Goal: Task Accomplishment & Management: Manage account settings

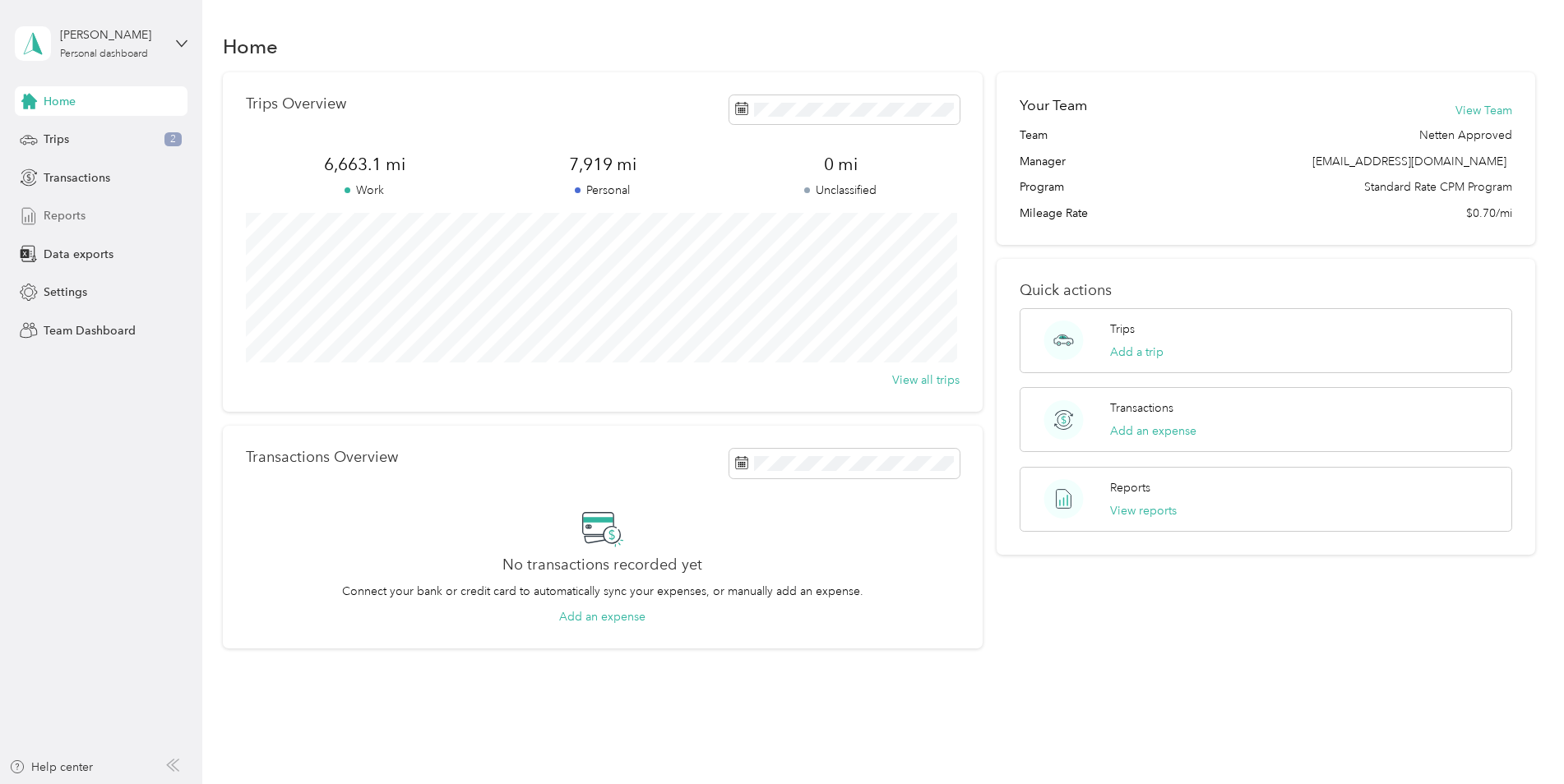
click at [107, 221] on div "Reports" at bounding box center [101, 216] width 172 height 29
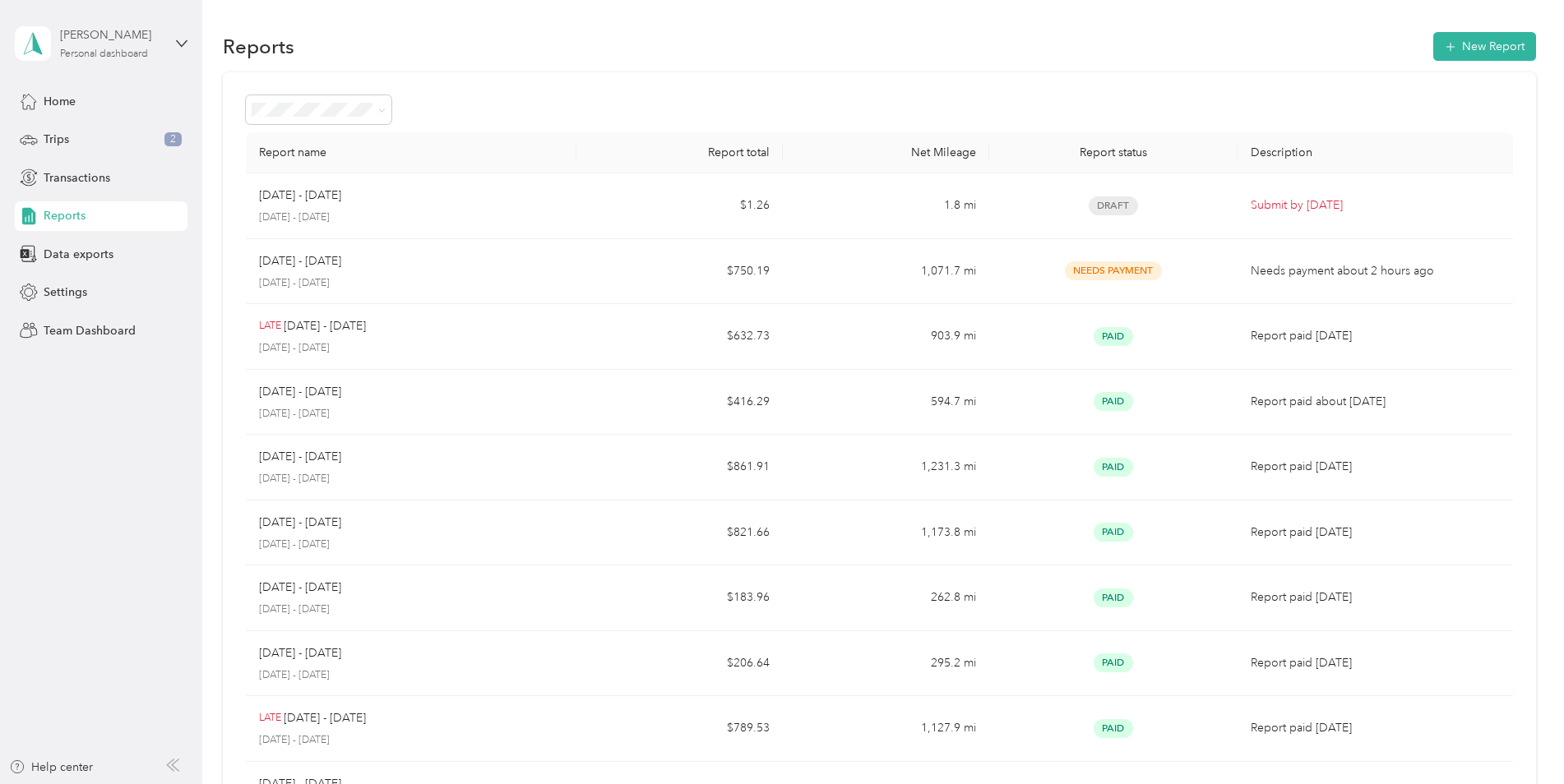
click at [103, 50] on div "Personal dashboard" at bounding box center [104, 54] width 88 height 10
click at [93, 129] on div "Team dashboard" at bounding box center [73, 129] width 88 height 17
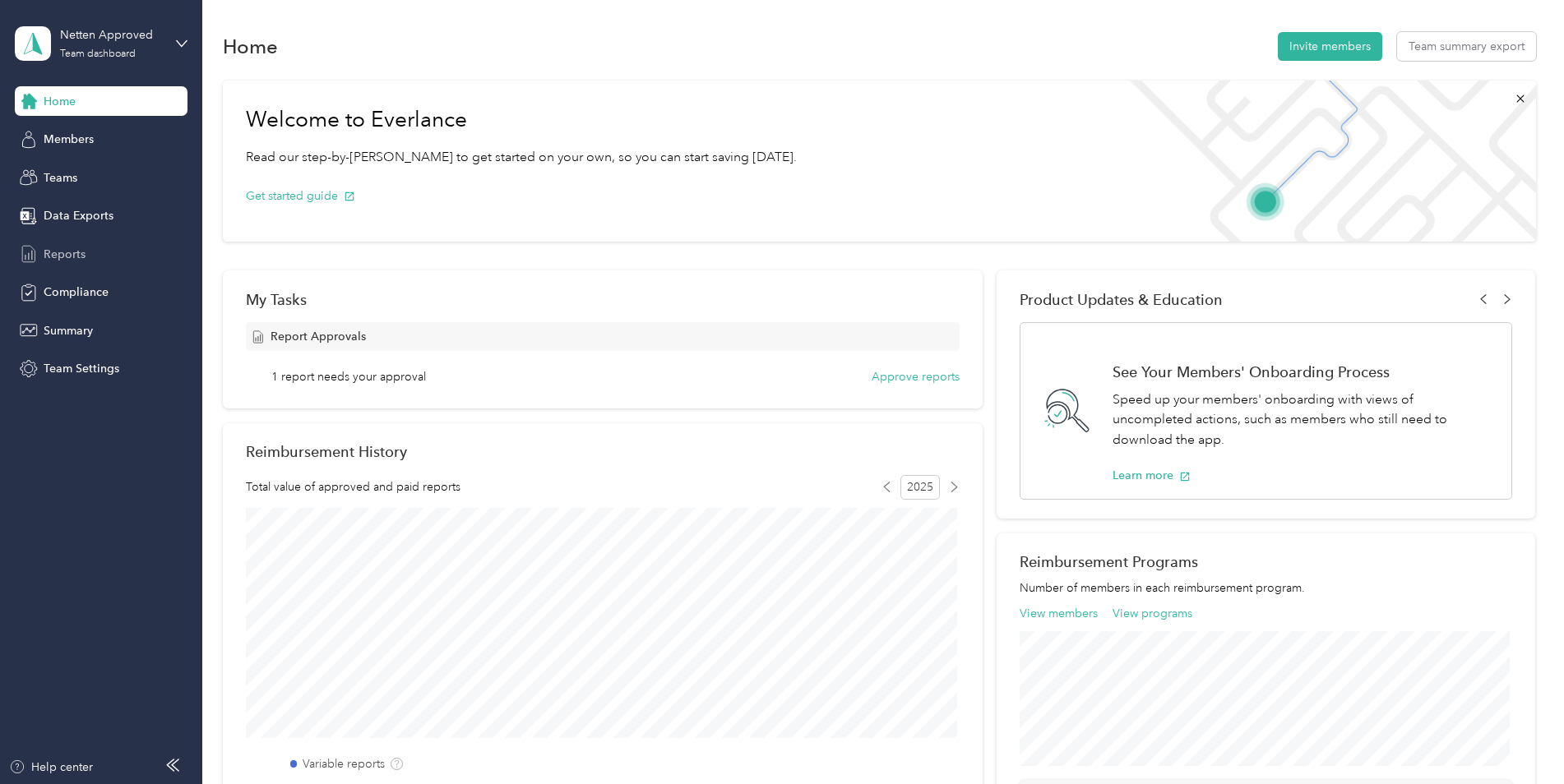
click at [68, 250] on span "Reports" at bounding box center [65, 254] width 42 height 17
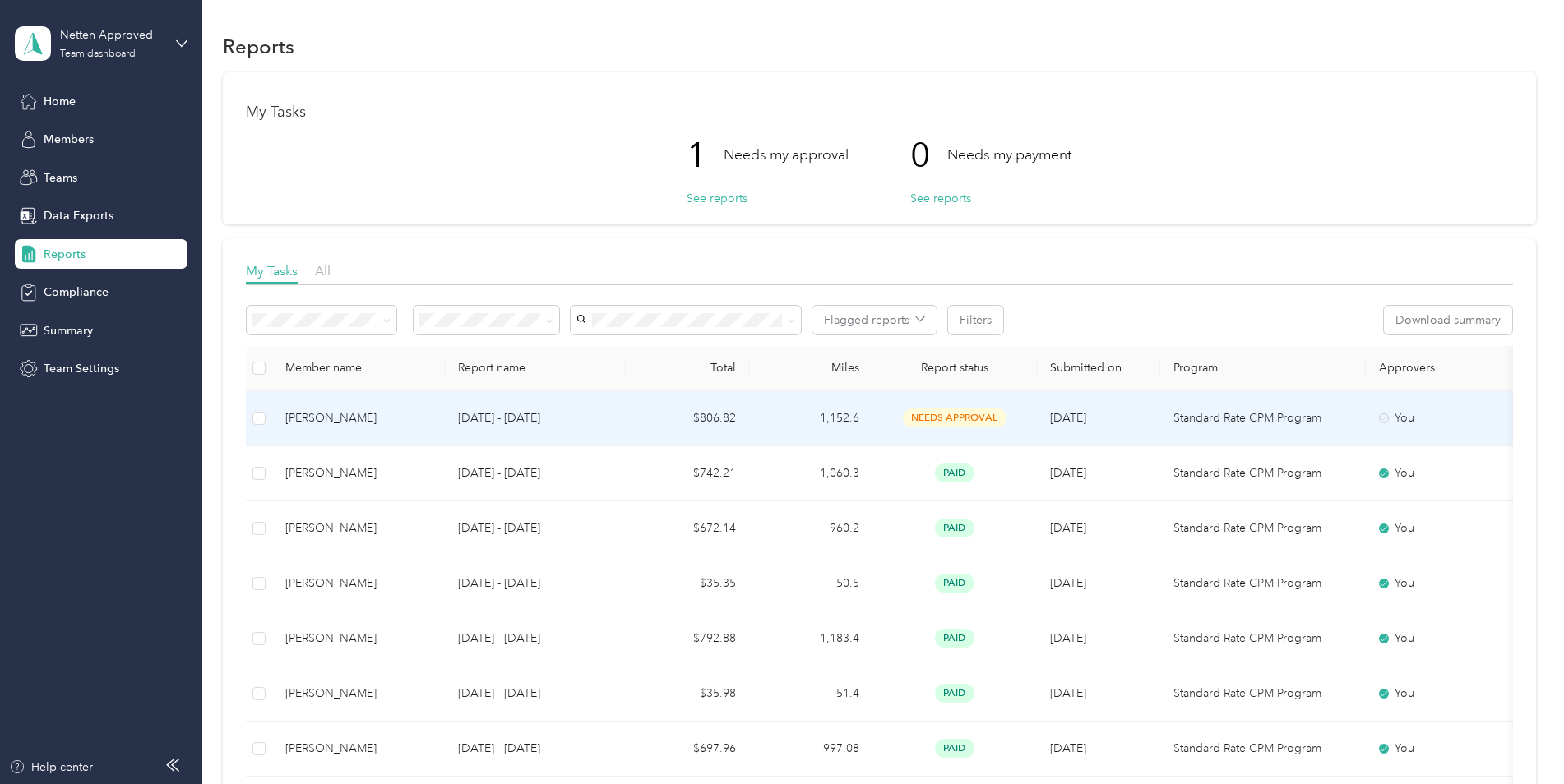
click at [523, 425] on p "[DATE] - [DATE]" at bounding box center [535, 419] width 155 height 18
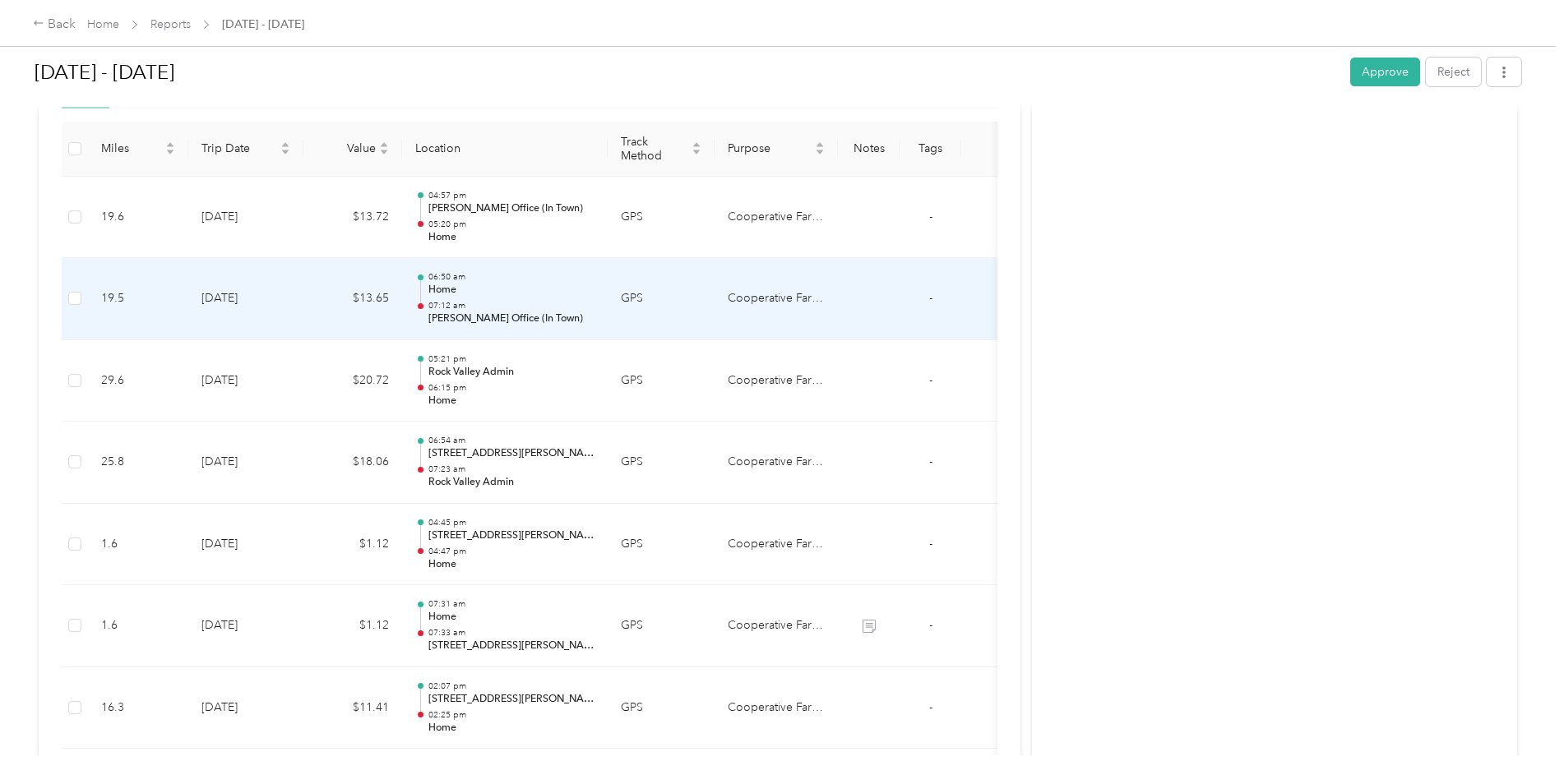
scroll to position [494, 0]
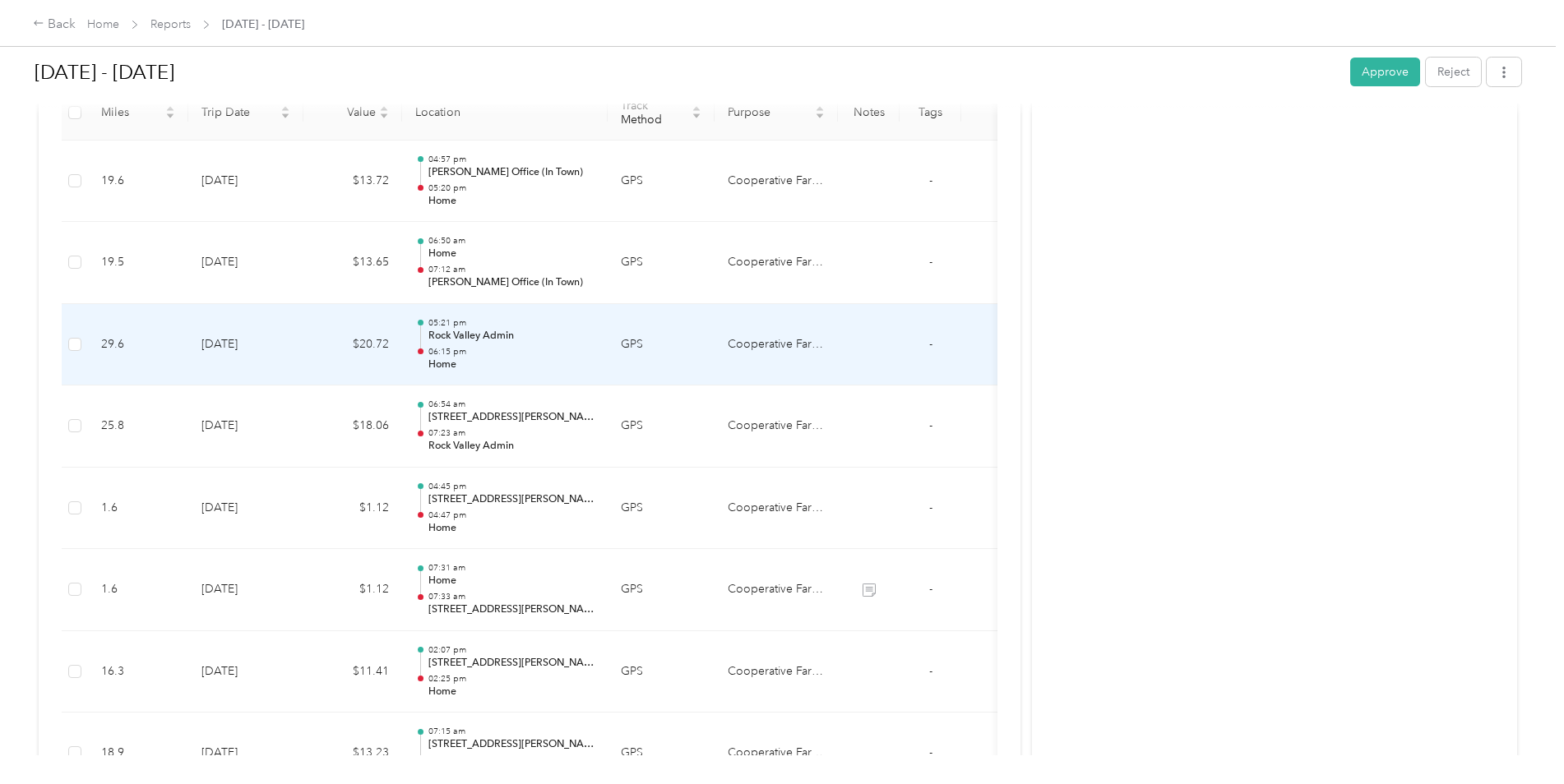
click at [480, 343] on p "Rock Valley Admin" at bounding box center [511, 336] width 166 height 15
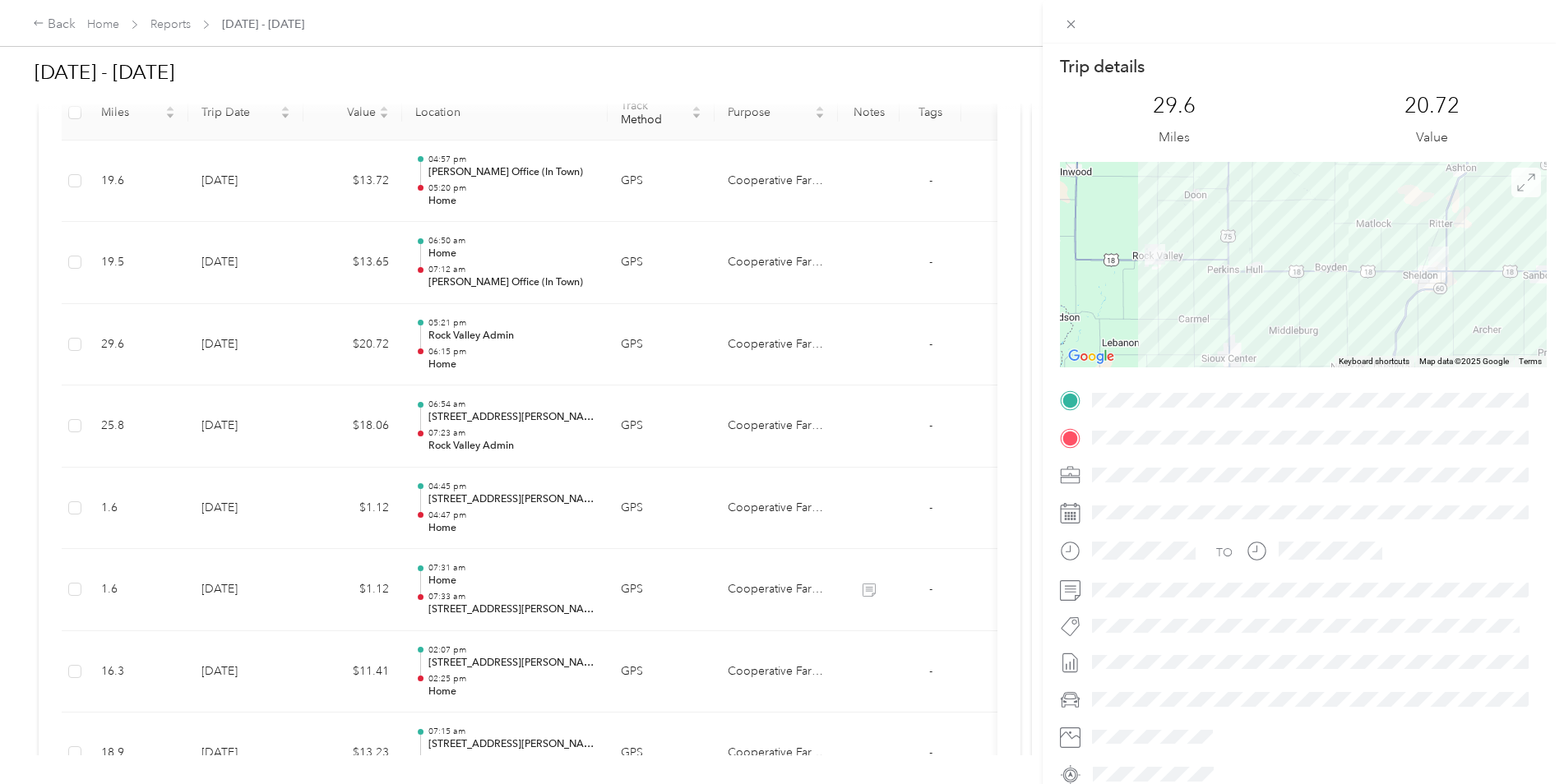
click at [1523, 180] on span at bounding box center [1526, 182] width 29 height 29
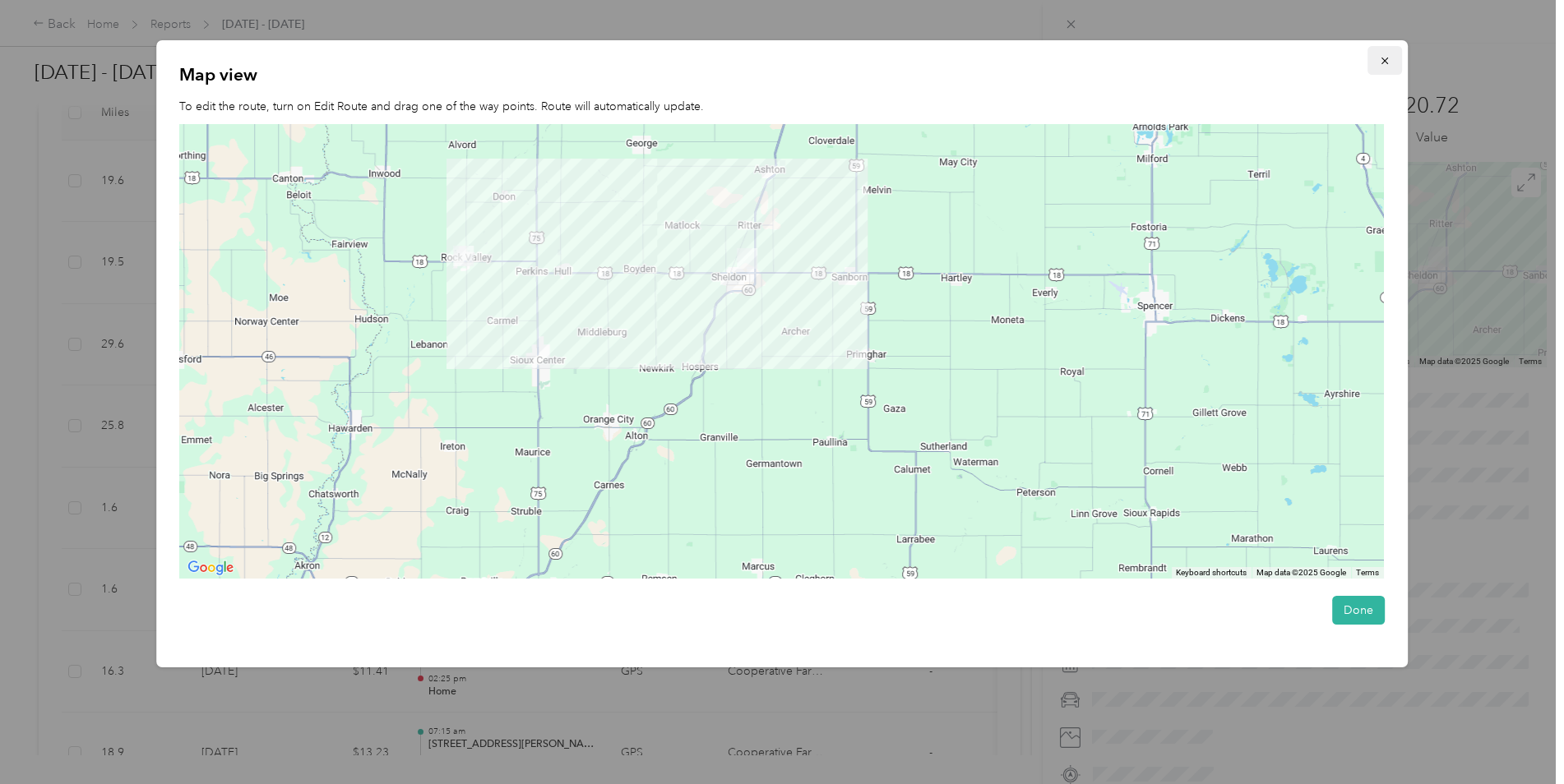
click at [1391, 57] on icon "button" at bounding box center [1384, 60] width 12 height 12
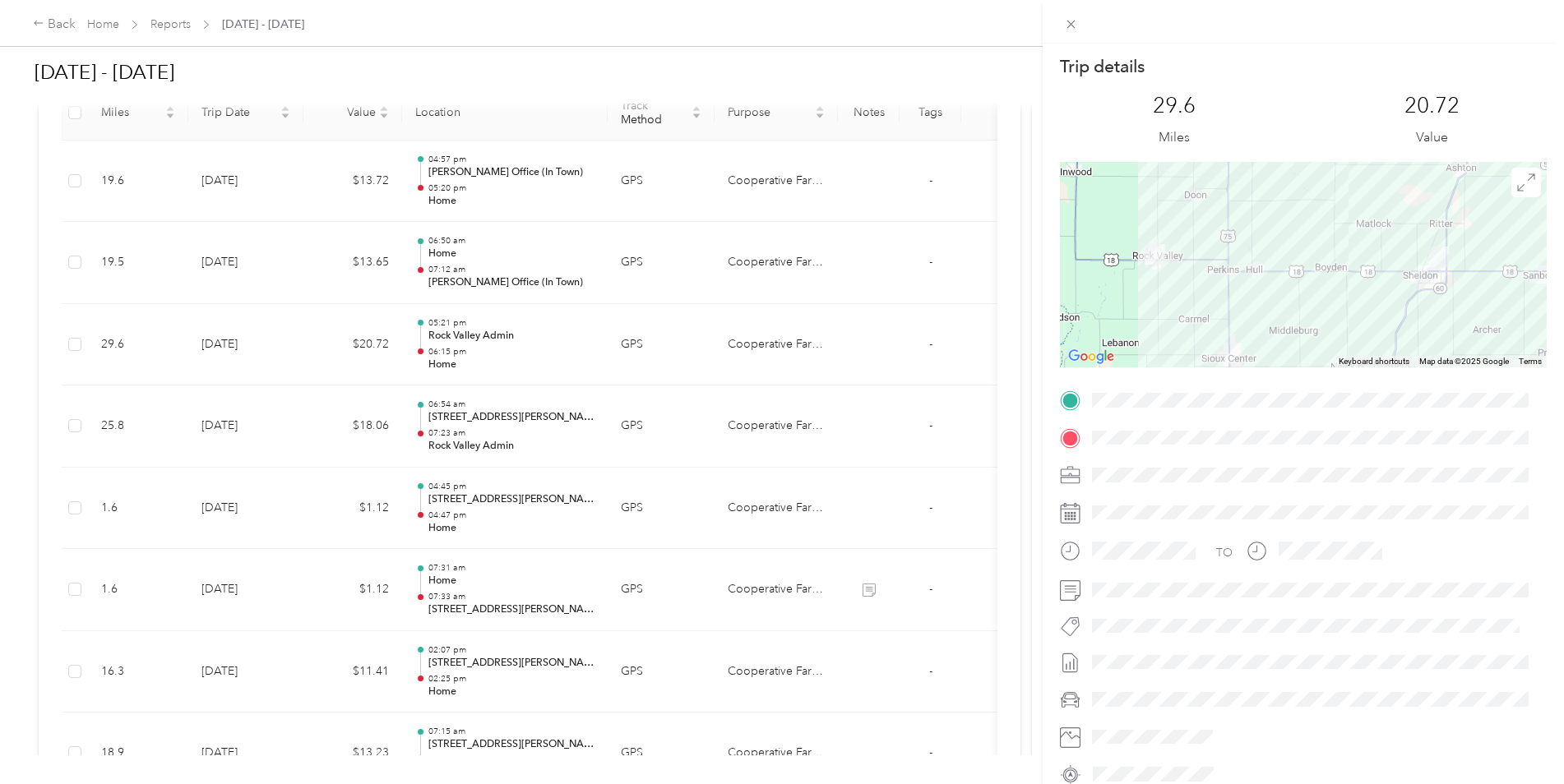
click at [533, 496] on div "Trip details This trip cannot be edited because it is either under review, appr…" at bounding box center [782, 392] width 1564 height 784
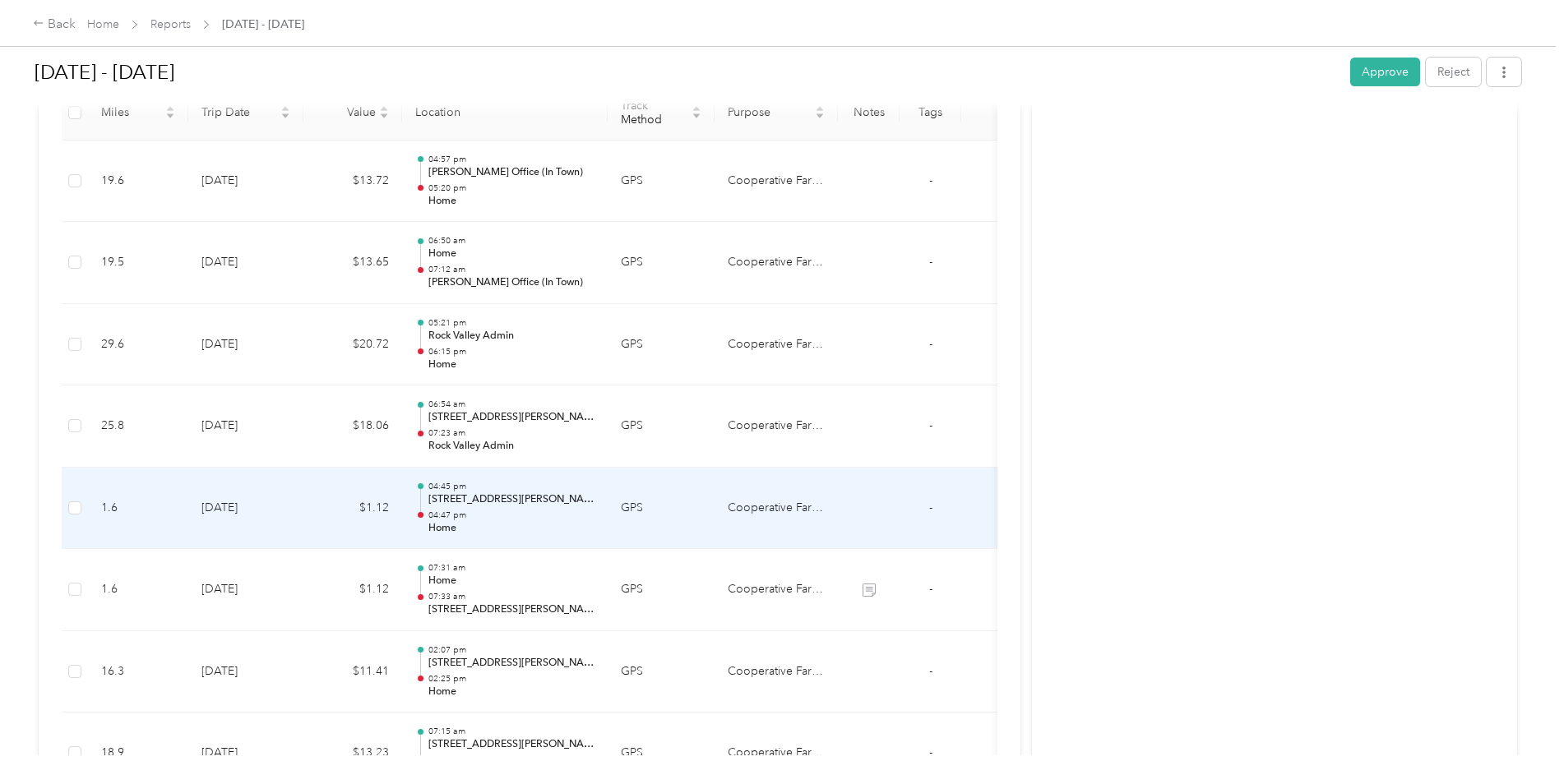
click at [512, 525] on p "Home" at bounding box center [511, 528] width 166 height 15
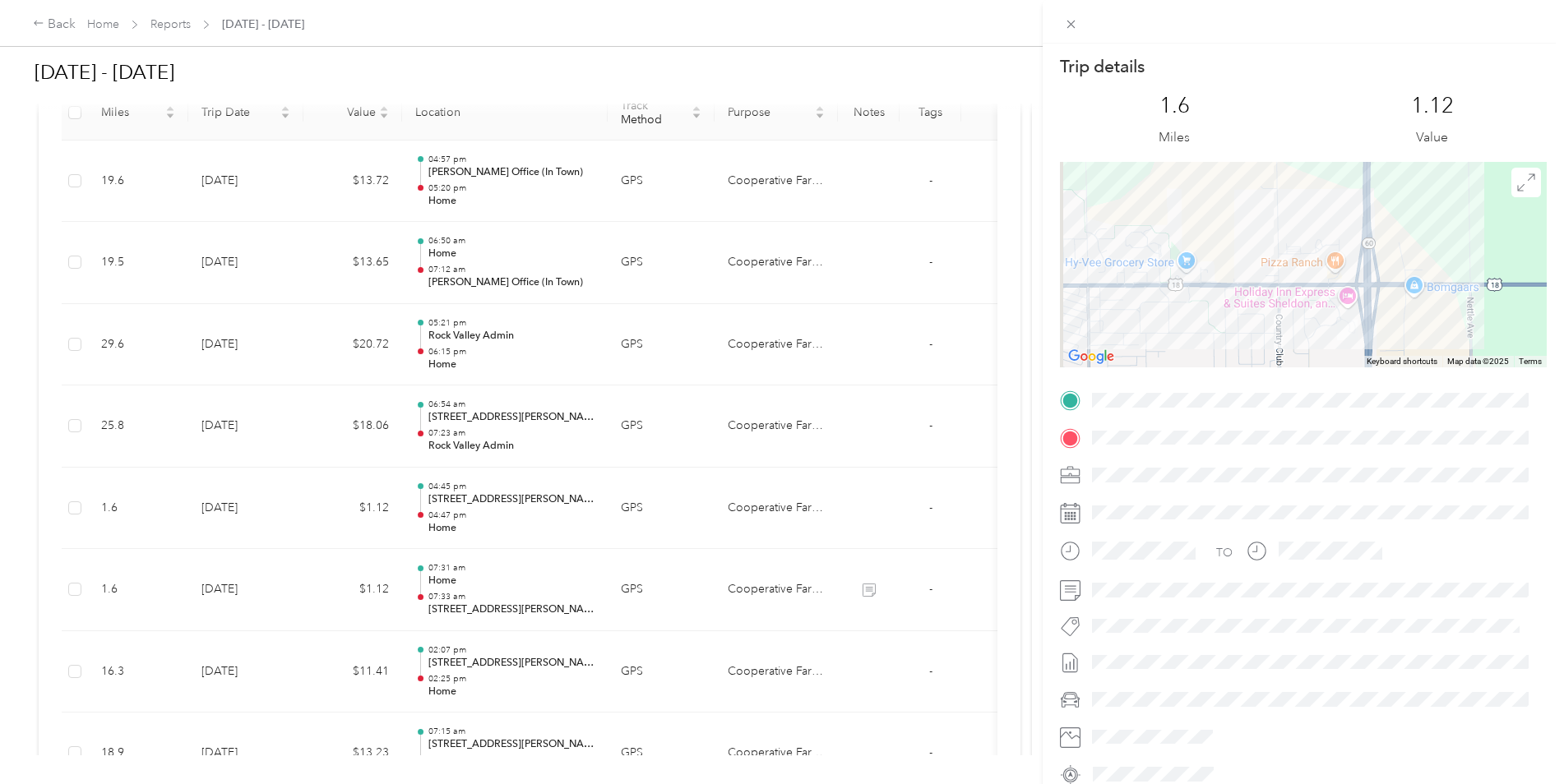
click at [171, 489] on div "Trip details This trip cannot be edited because it is either under review, appr…" at bounding box center [782, 392] width 1564 height 784
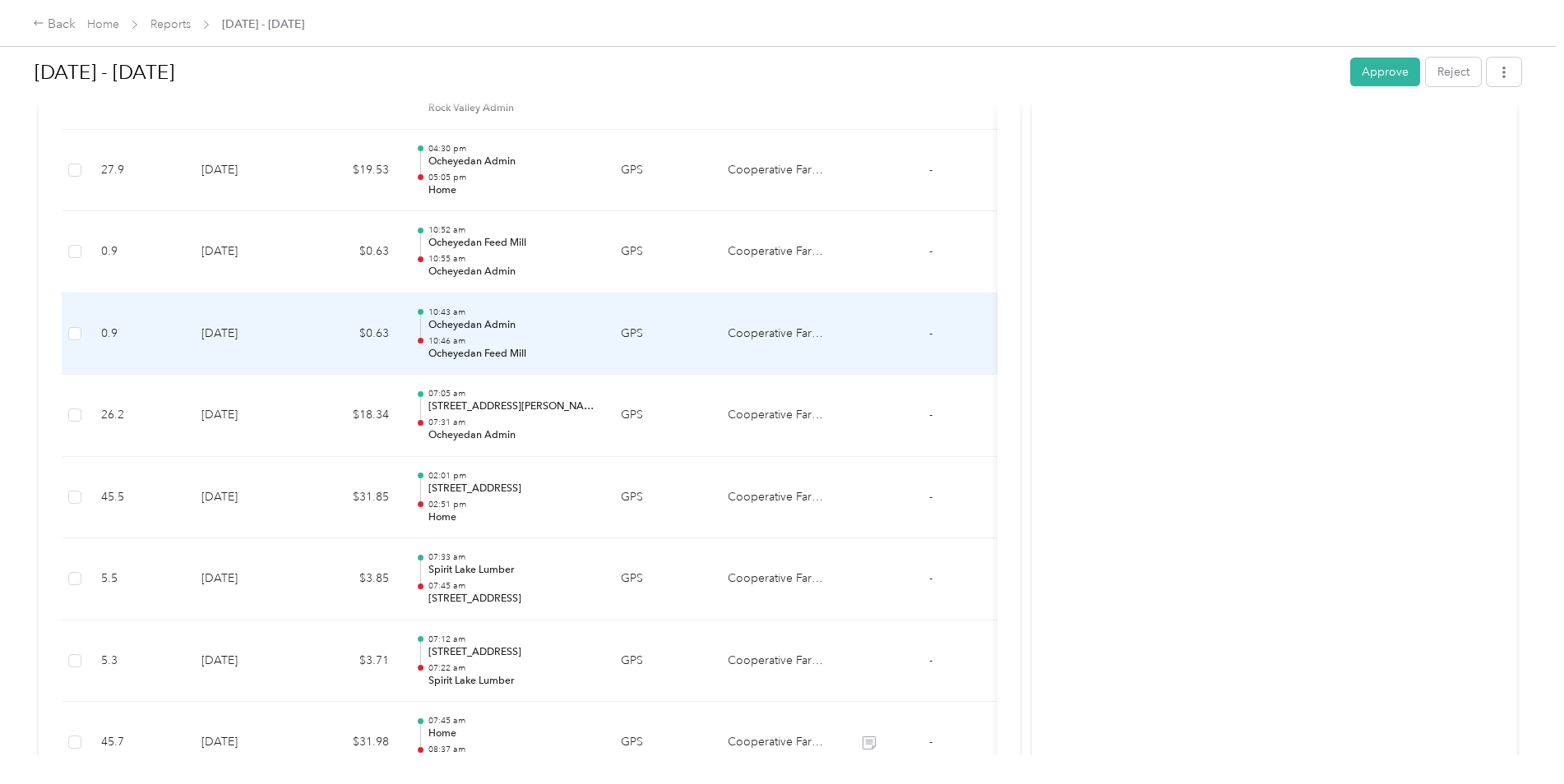
scroll to position [2713, 0]
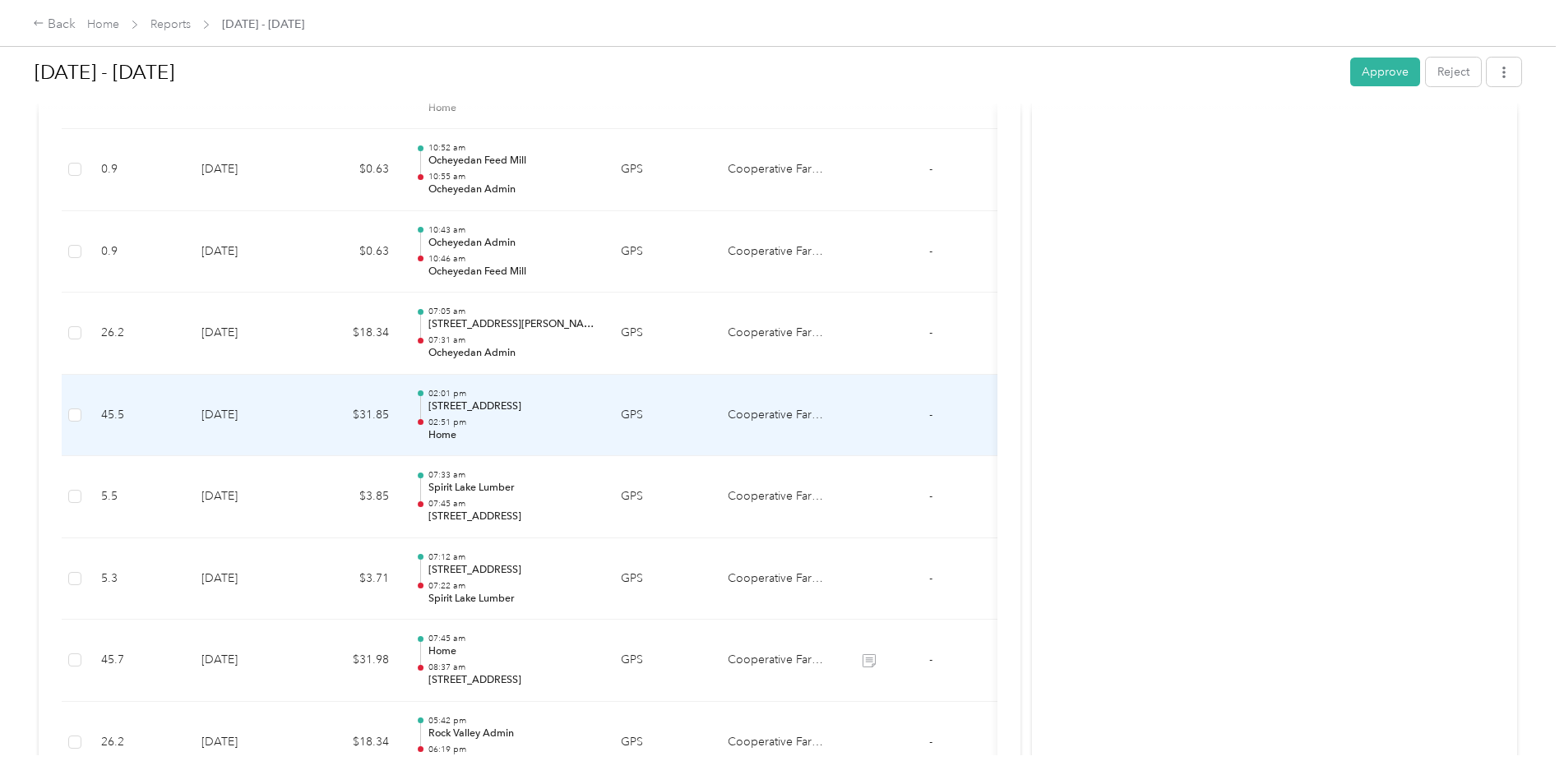
click at [552, 426] on p "02:51 pm" at bounding box center [511, 422] width 166 height 12
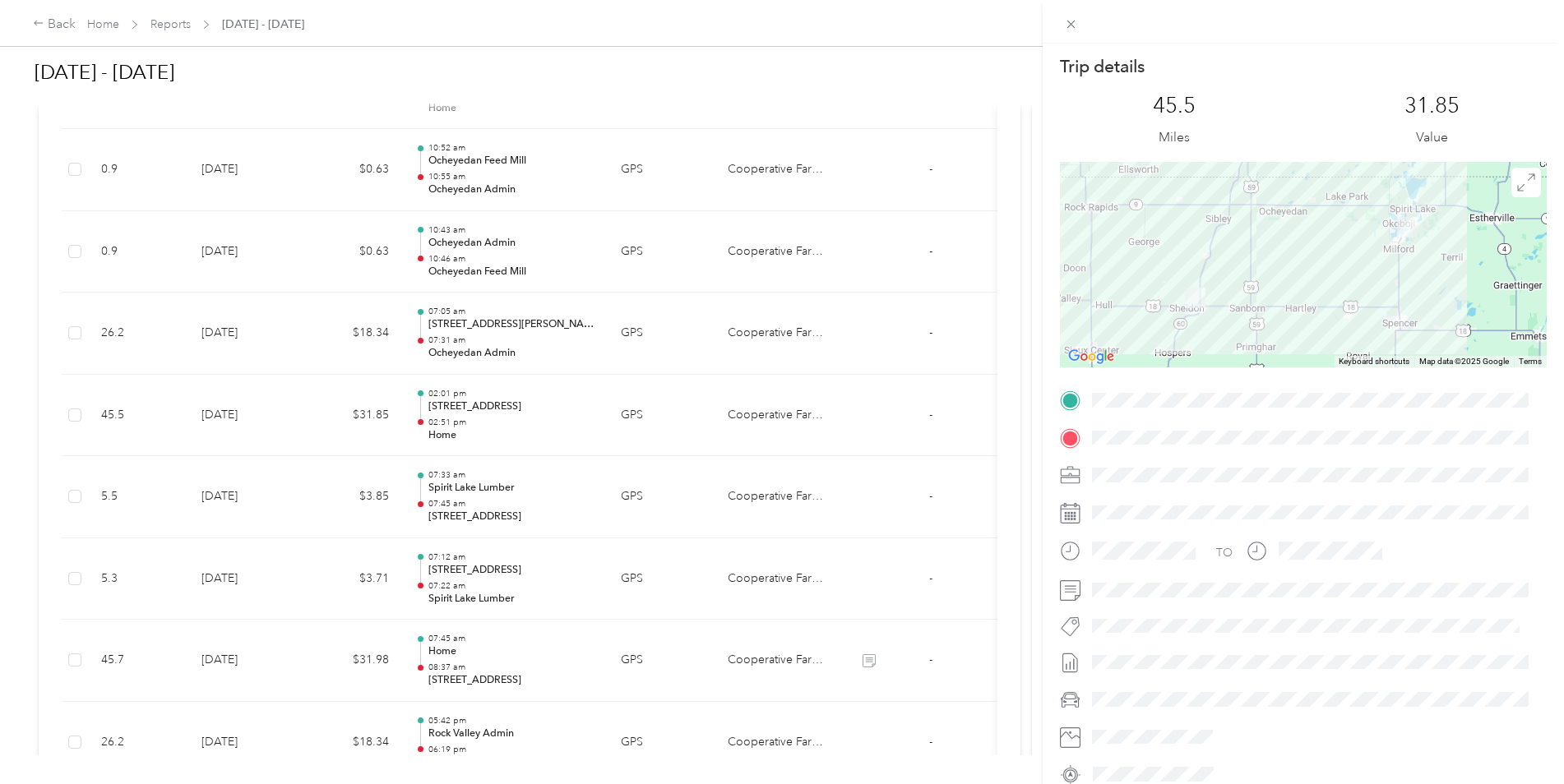
click at [501, 495] on div "Trip details This trip cannot be edited because it is either under review, appr…" at bounding box center [782, 392] width 1564 height 784
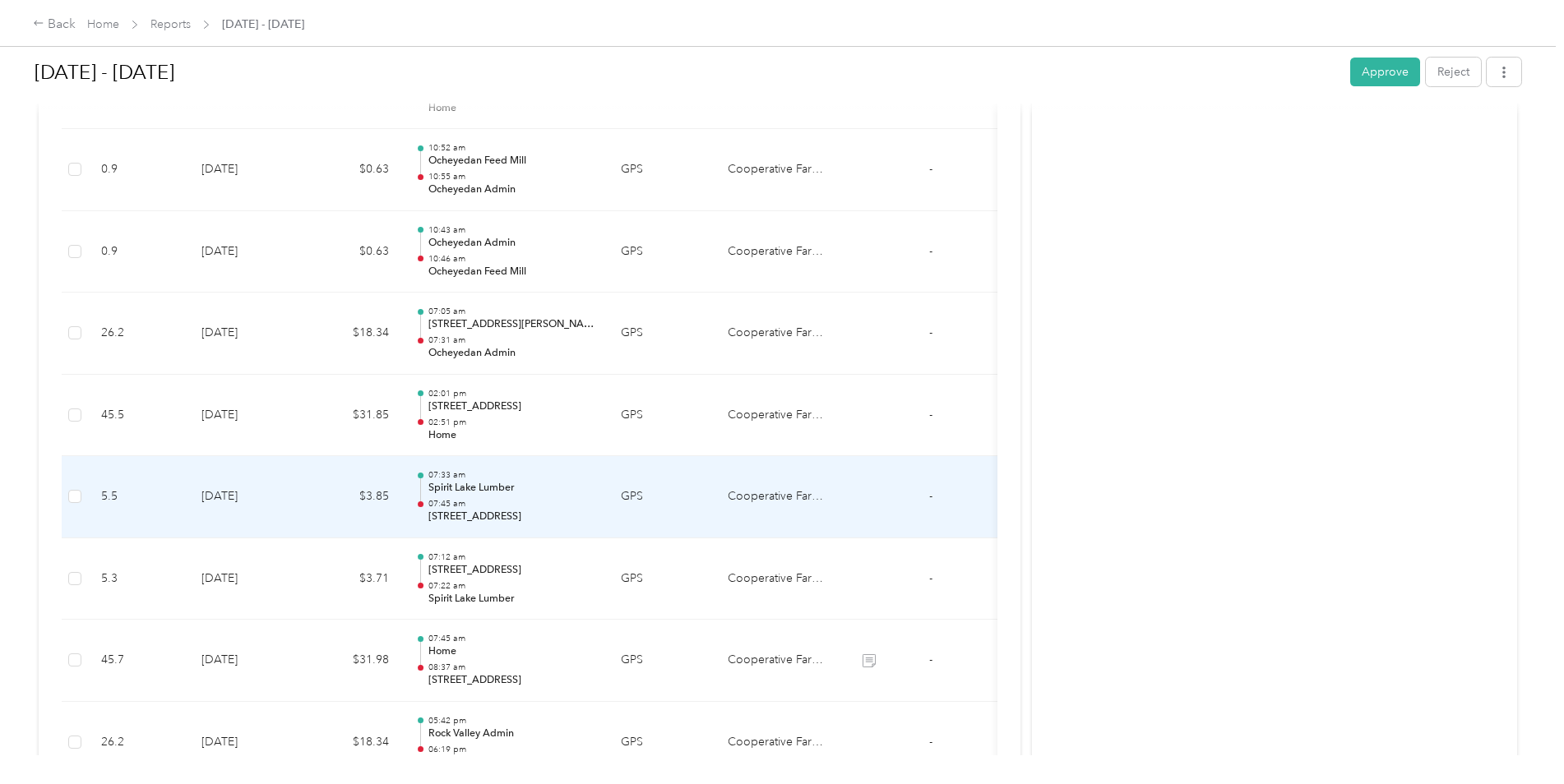
click at [501, 495] on div "07:33 am Spirit Lake Lumber 07:45 am [STREET_ADDRESS]" at bounding box center [511, 496] width 166 height 55
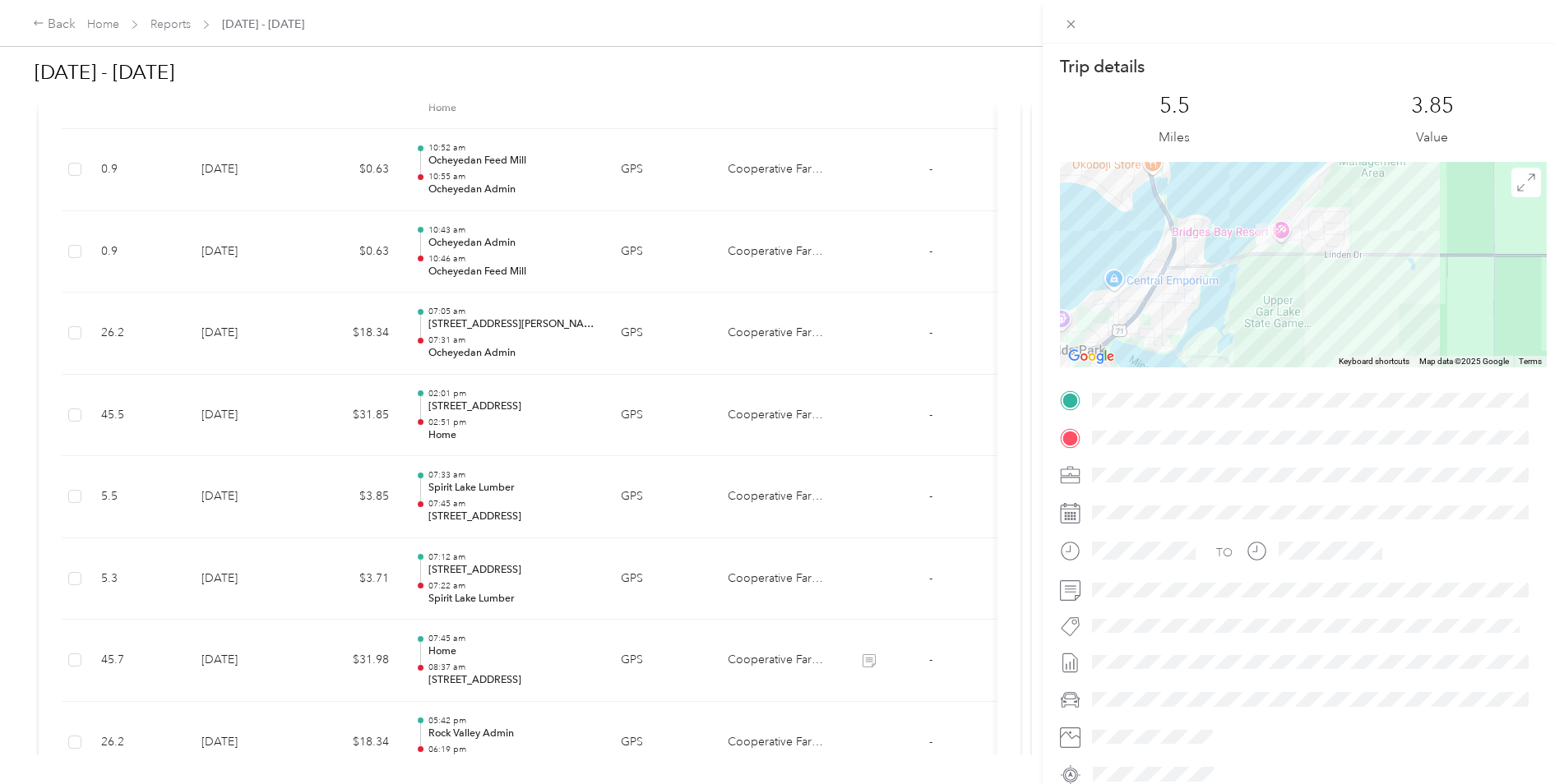
drag, startPoint x: 1327, startPoint y: 325, endPoint x: 1255, endPoint y: 185, distance: 157.4
click at [1255, 185] on div at bounding box center [1303, 265] width 487 height 205
drag, startPoint x: 539, startPoint y: 656, endPoint x: 535, endPoint y: 565, distance: 91.1
click at [535, 565] on div "Trip details This trip cannot be edited because it is either under review, appr…" at bounding box center [782, 392] width 1564 height 784
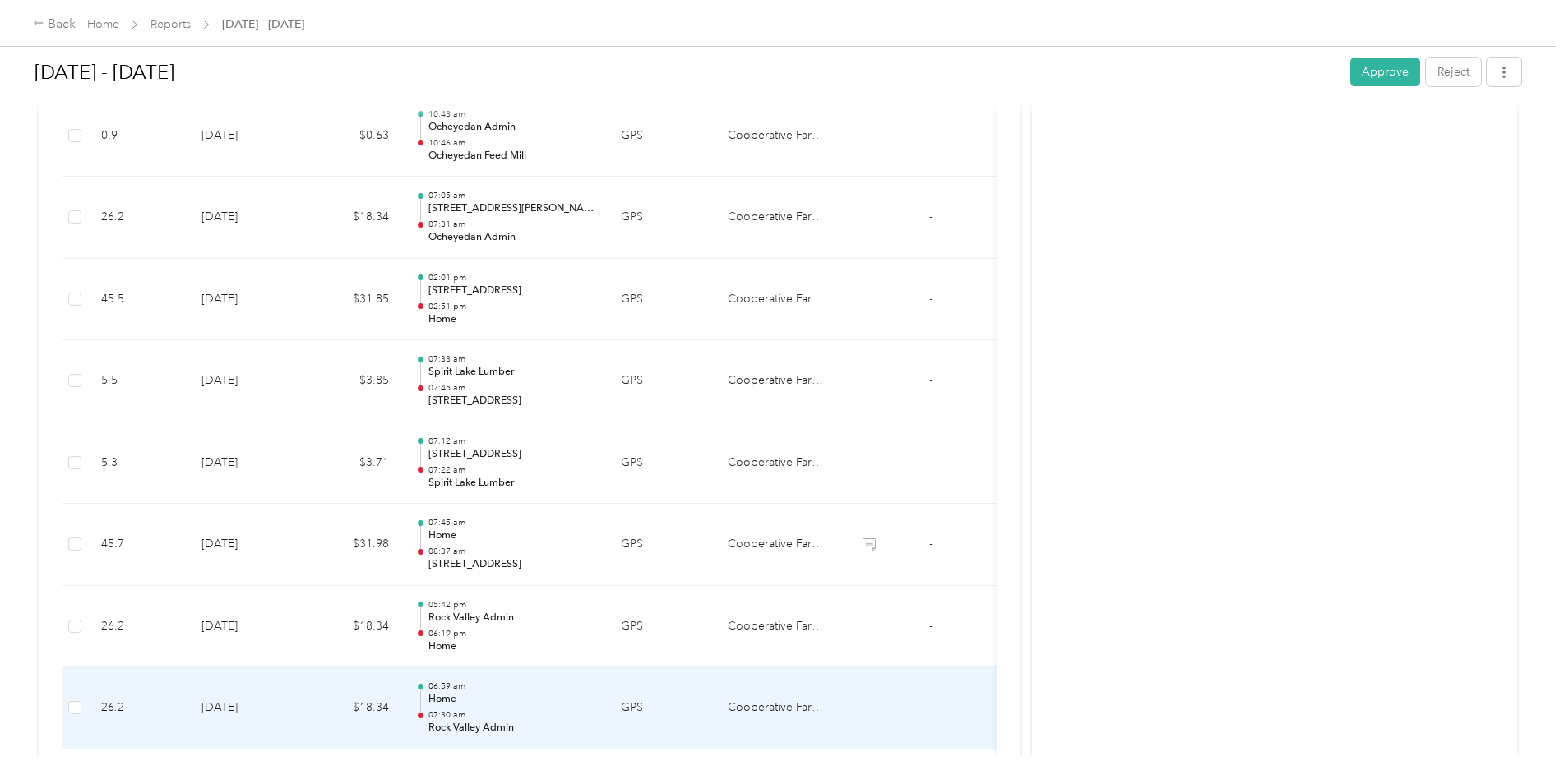
scroll to position [2877, 0]
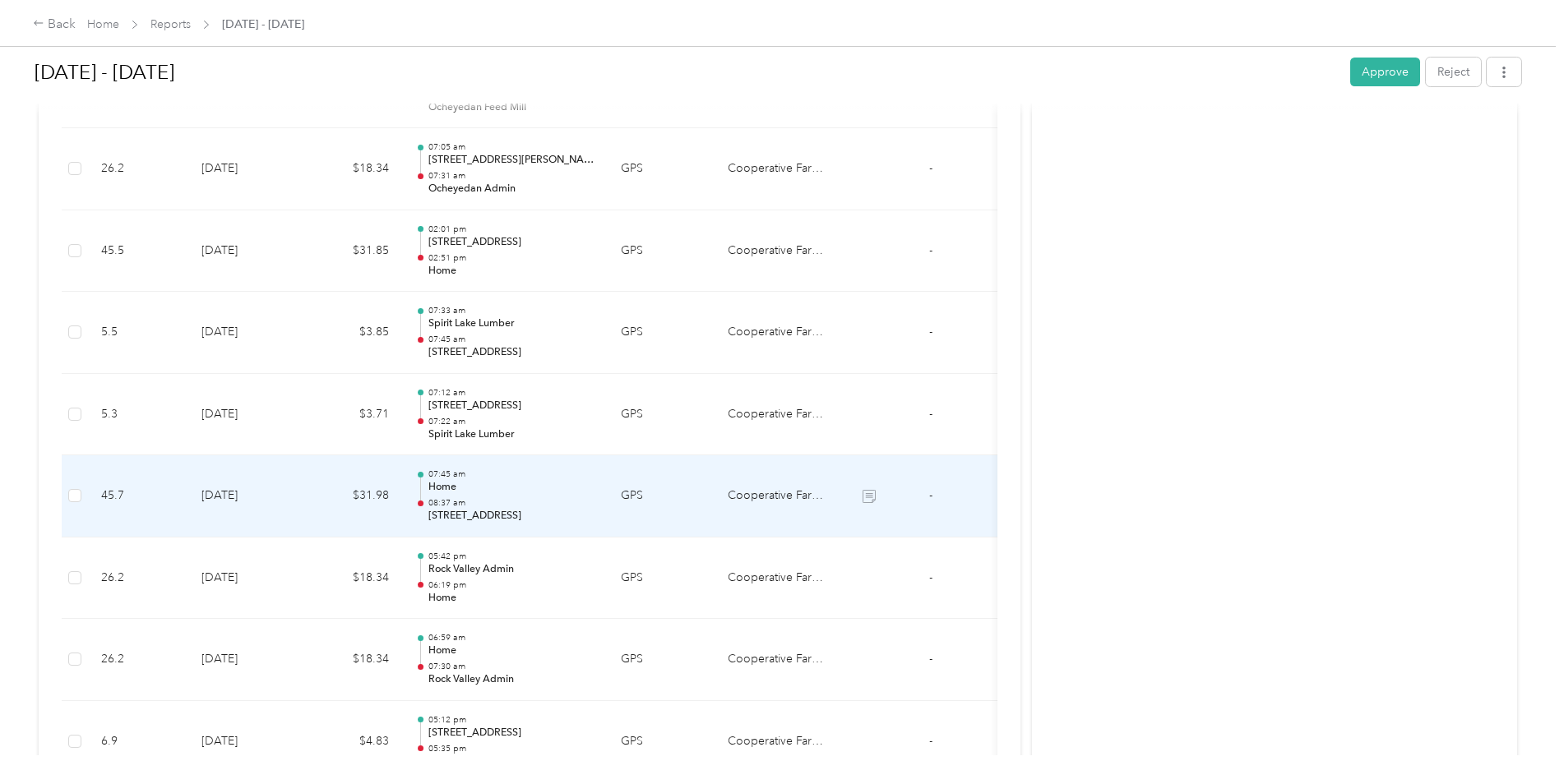
click at [569, 490] on p "Home" at bounding box center [511, 487] width 166 height 15
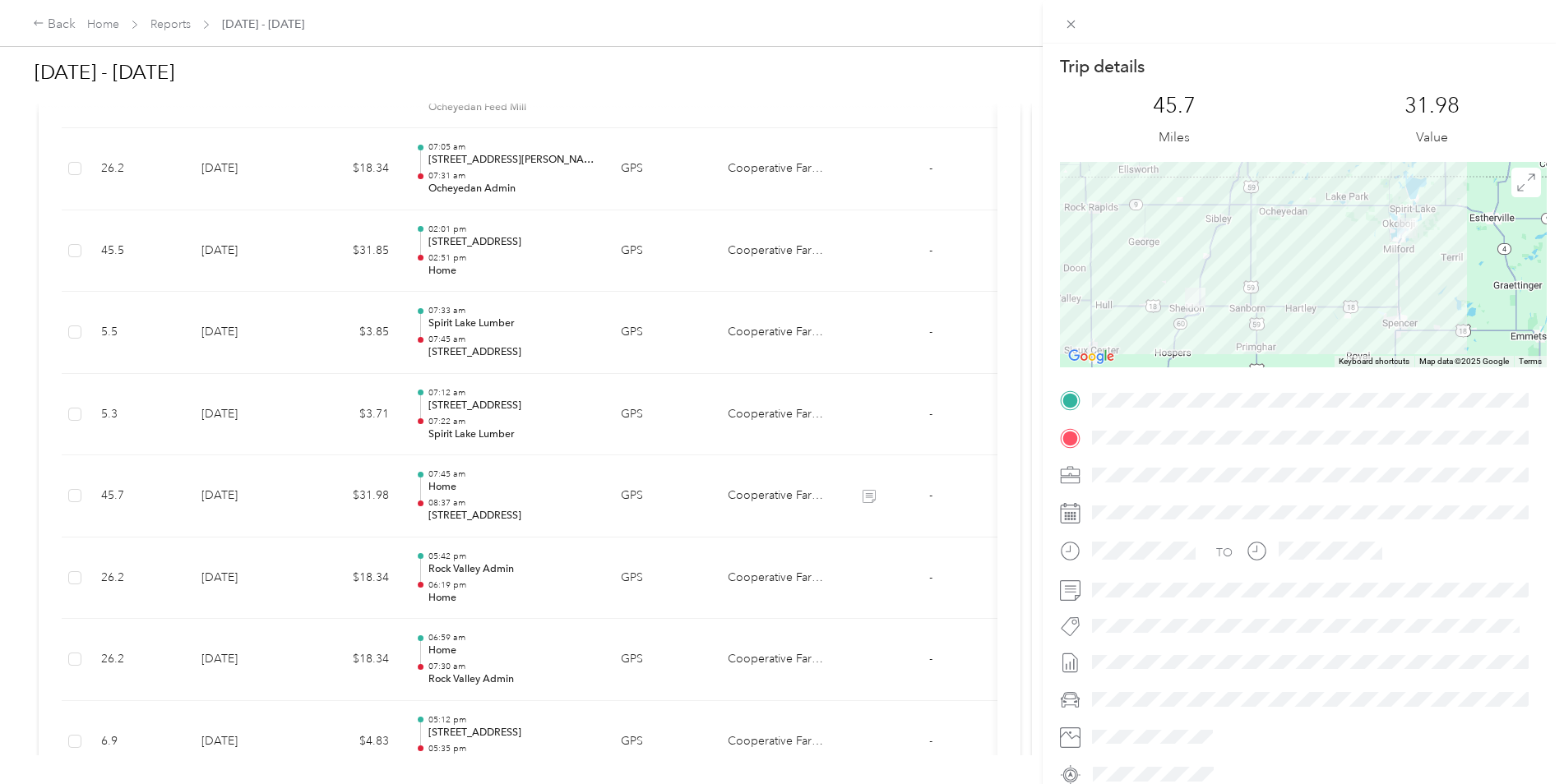
click at [586, 737] on div "Trip details This trip cannot be edited because it is either under review, appr…" at bounding box center [782, 392] width 1564 height 784
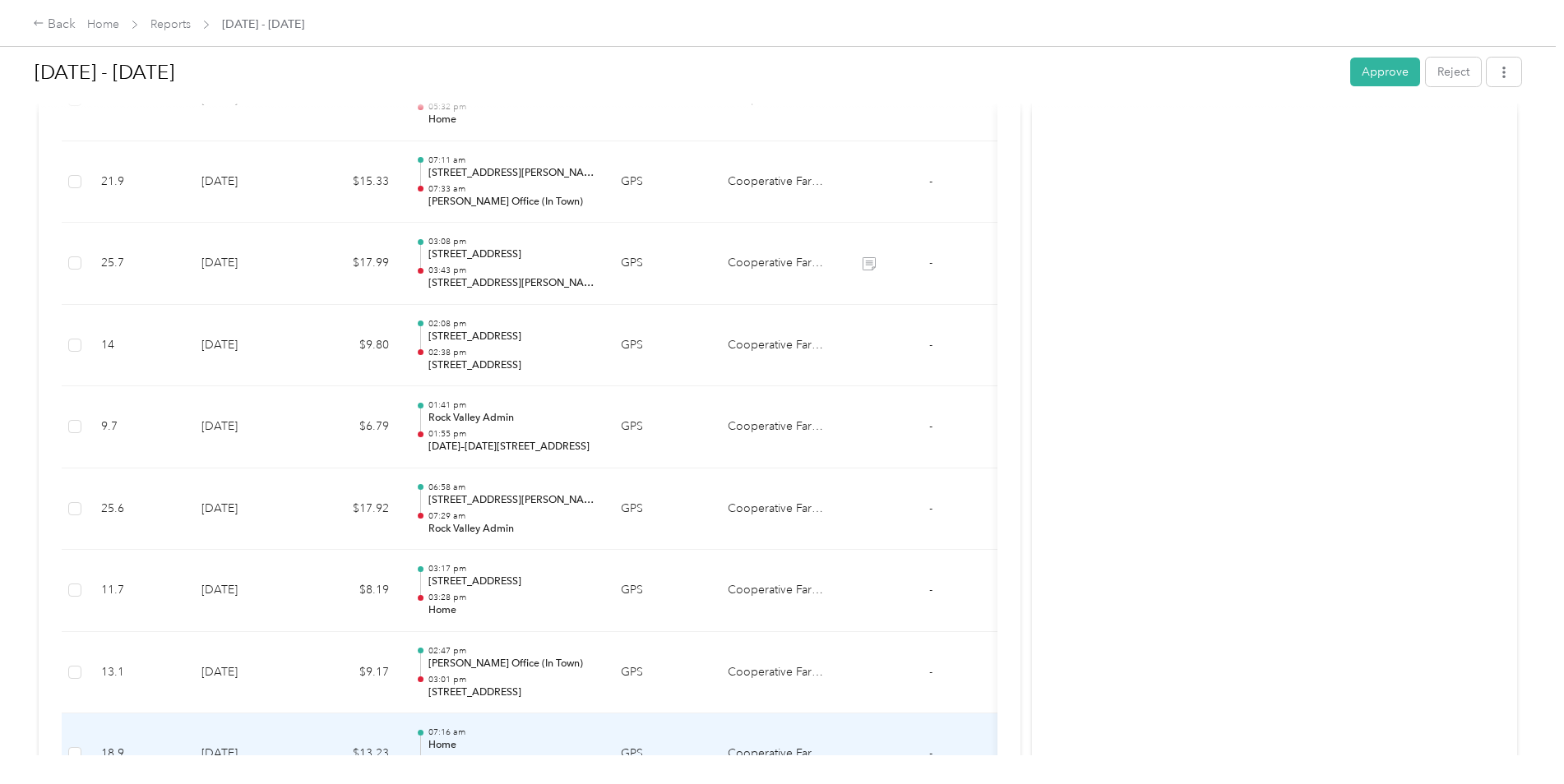
scroll to position [4264, 0]
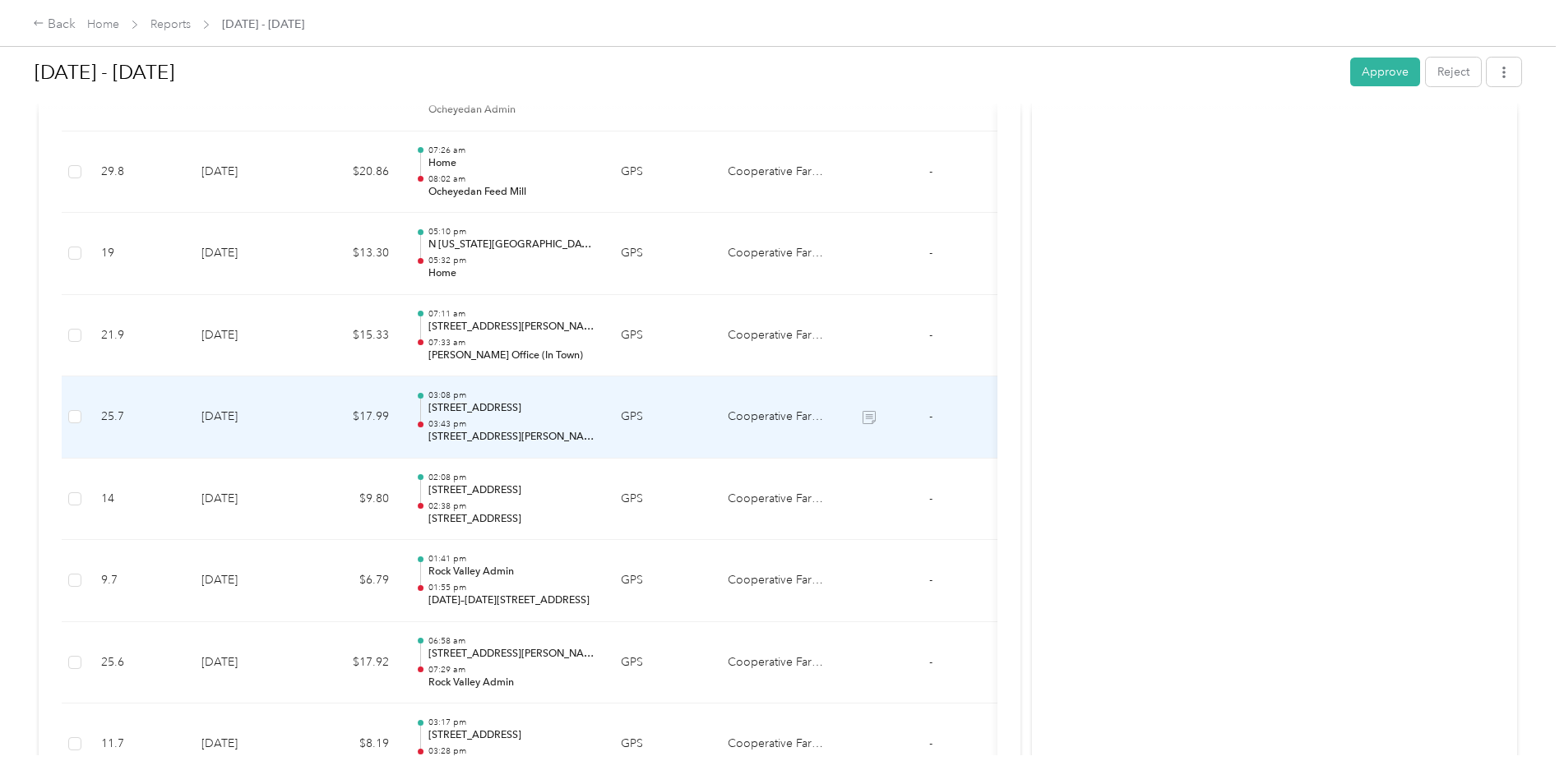
click at [605, 425] on td "03:08 pm [STREET_ADDRESS] 03:43 pm [STREET_ADDRESS][PERSON_NAME]" at bounding box center [505, 418] width 205 height 82
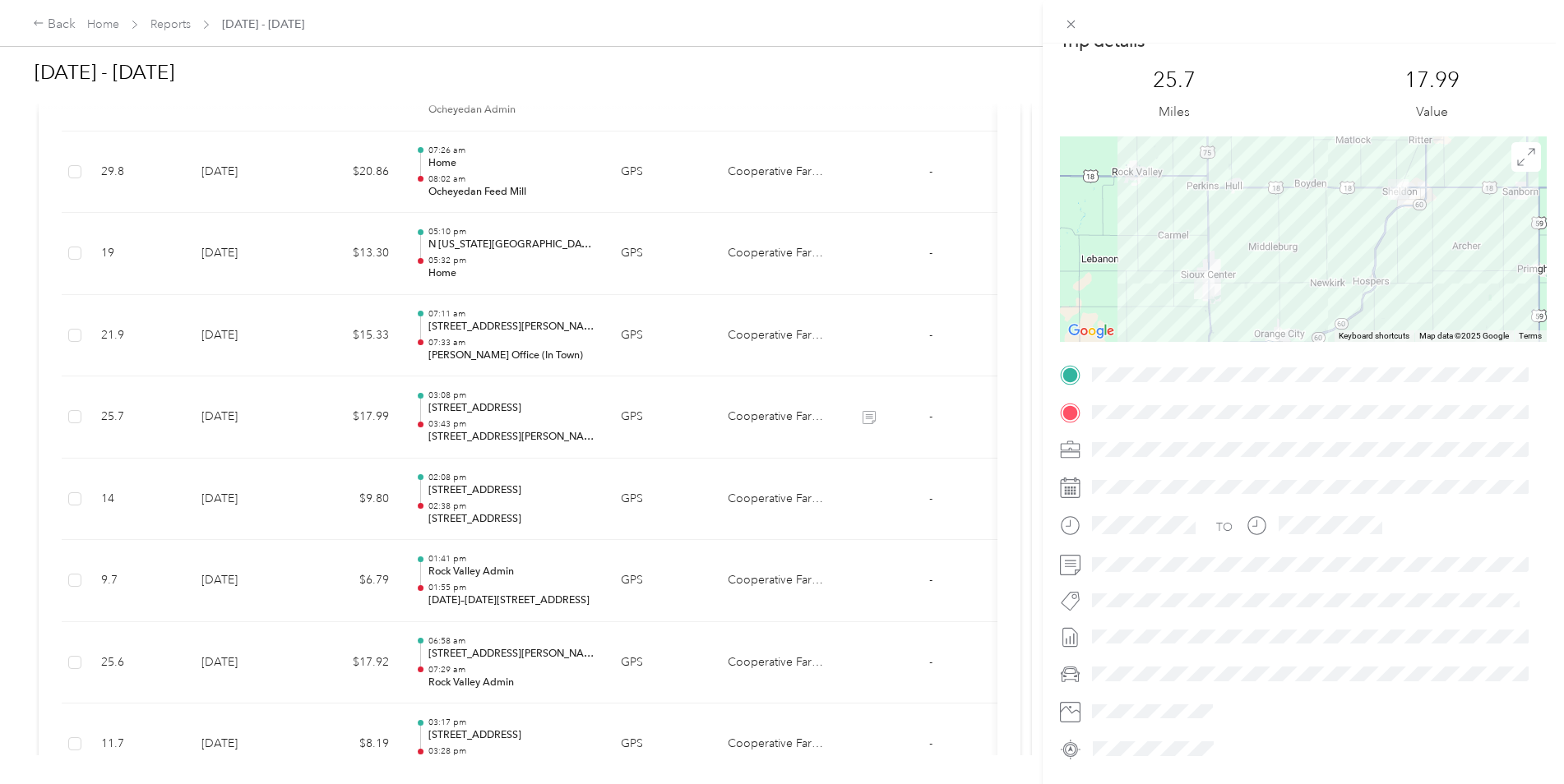
scroll to position [0, 0]
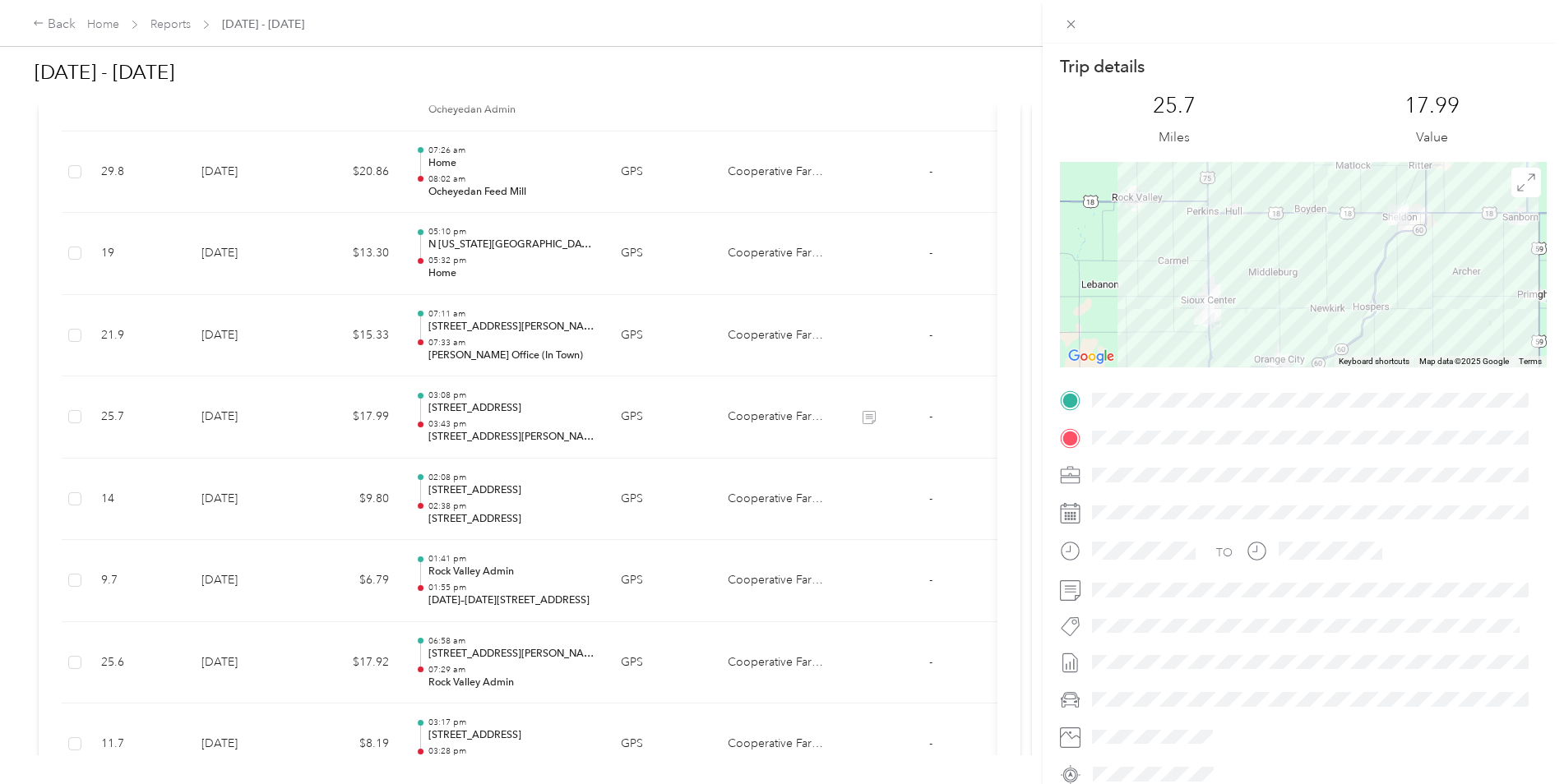
click at [815, 93] on div "Trip details This trip cannot be edited because it is either under review, appr…" at bounding box center [782, 392] width 1564 height 784
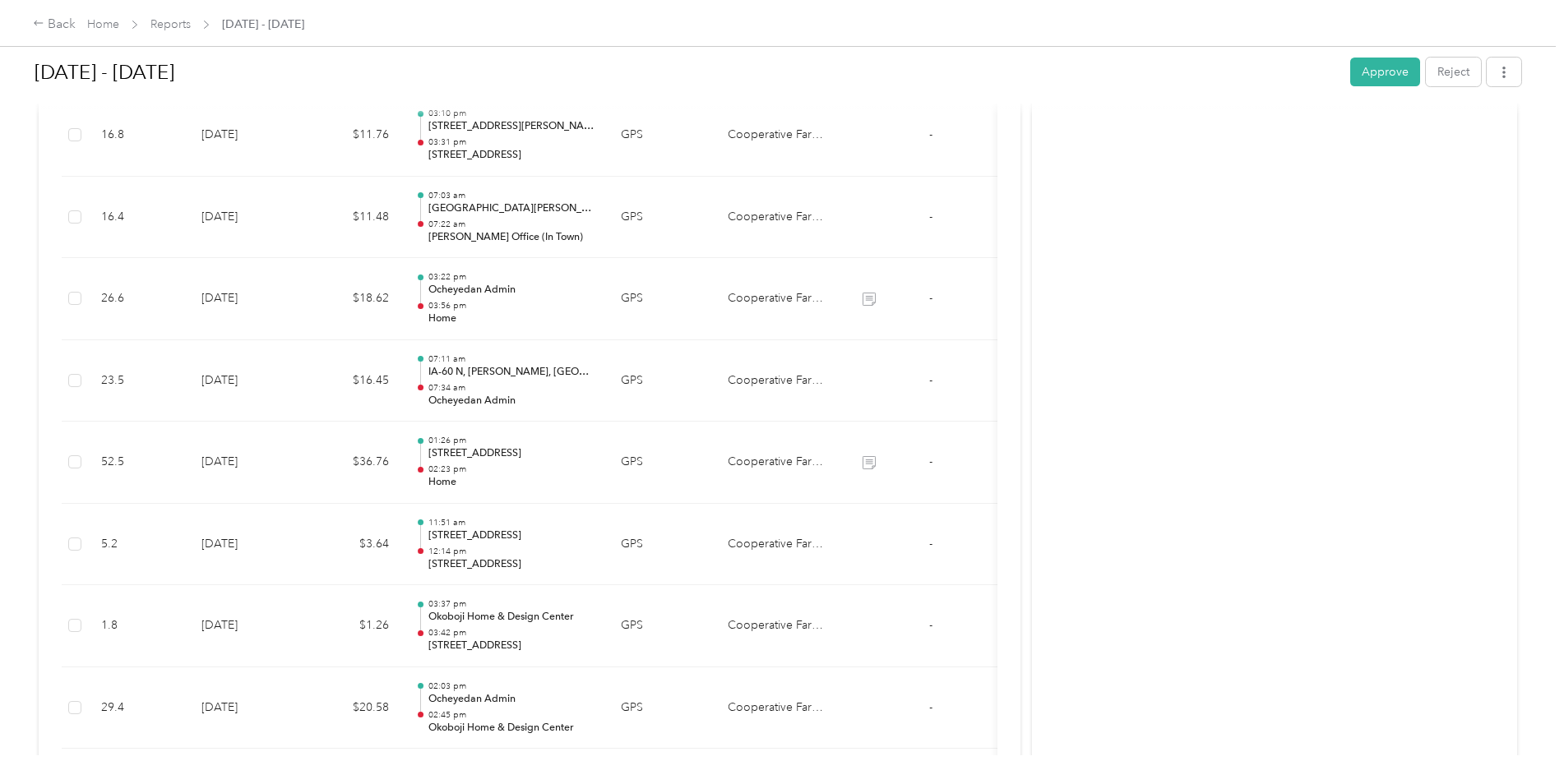
scroll to position [3525, 0]
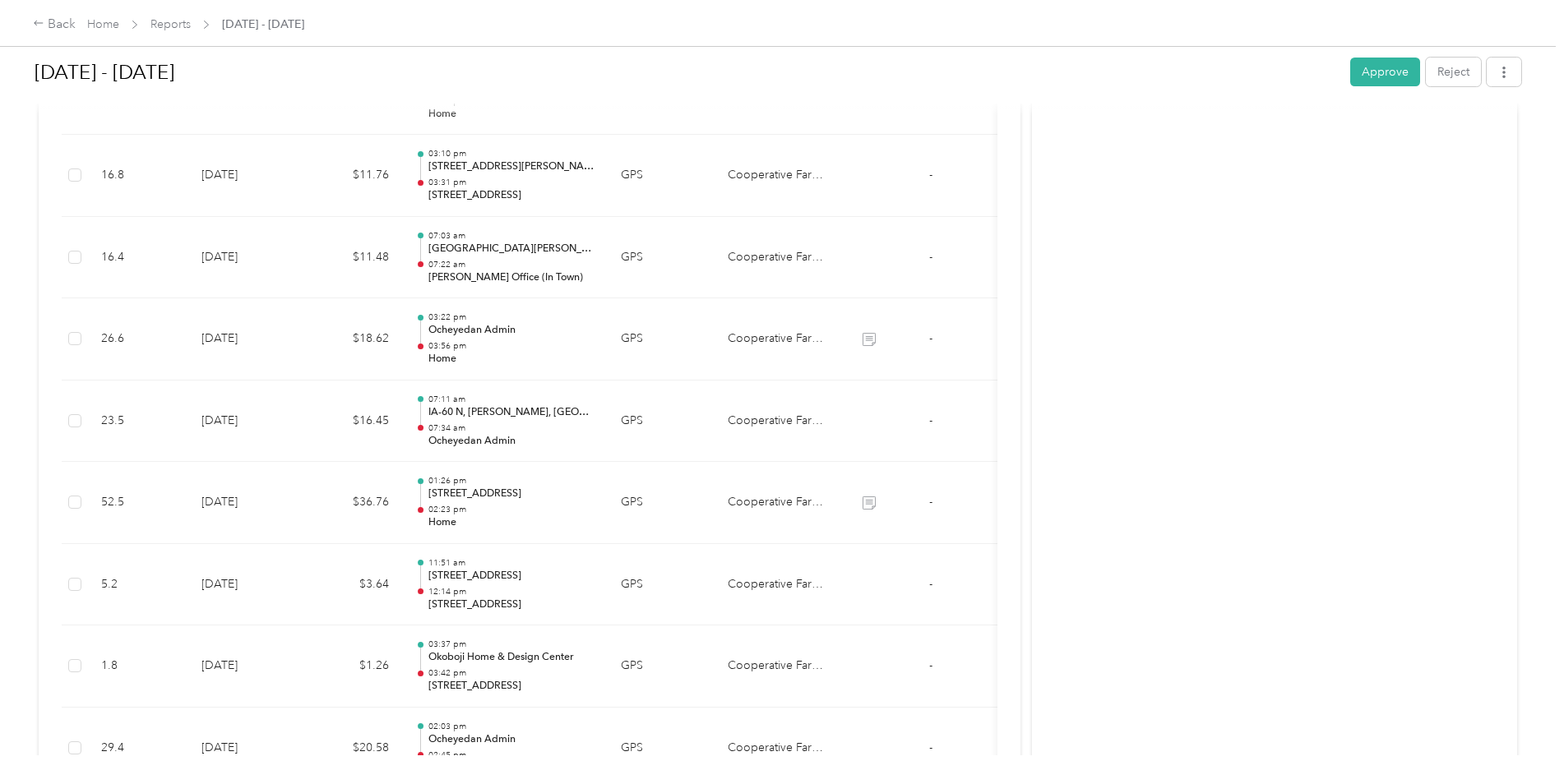
drag, startPoint x: 1367, startPoint y: 68, endPoint x: 1370, endPoint y: 84, distance: 16.3
click at [1372, 67] on button "Approve" at bounding box center [1385, 71] width 70 height 28
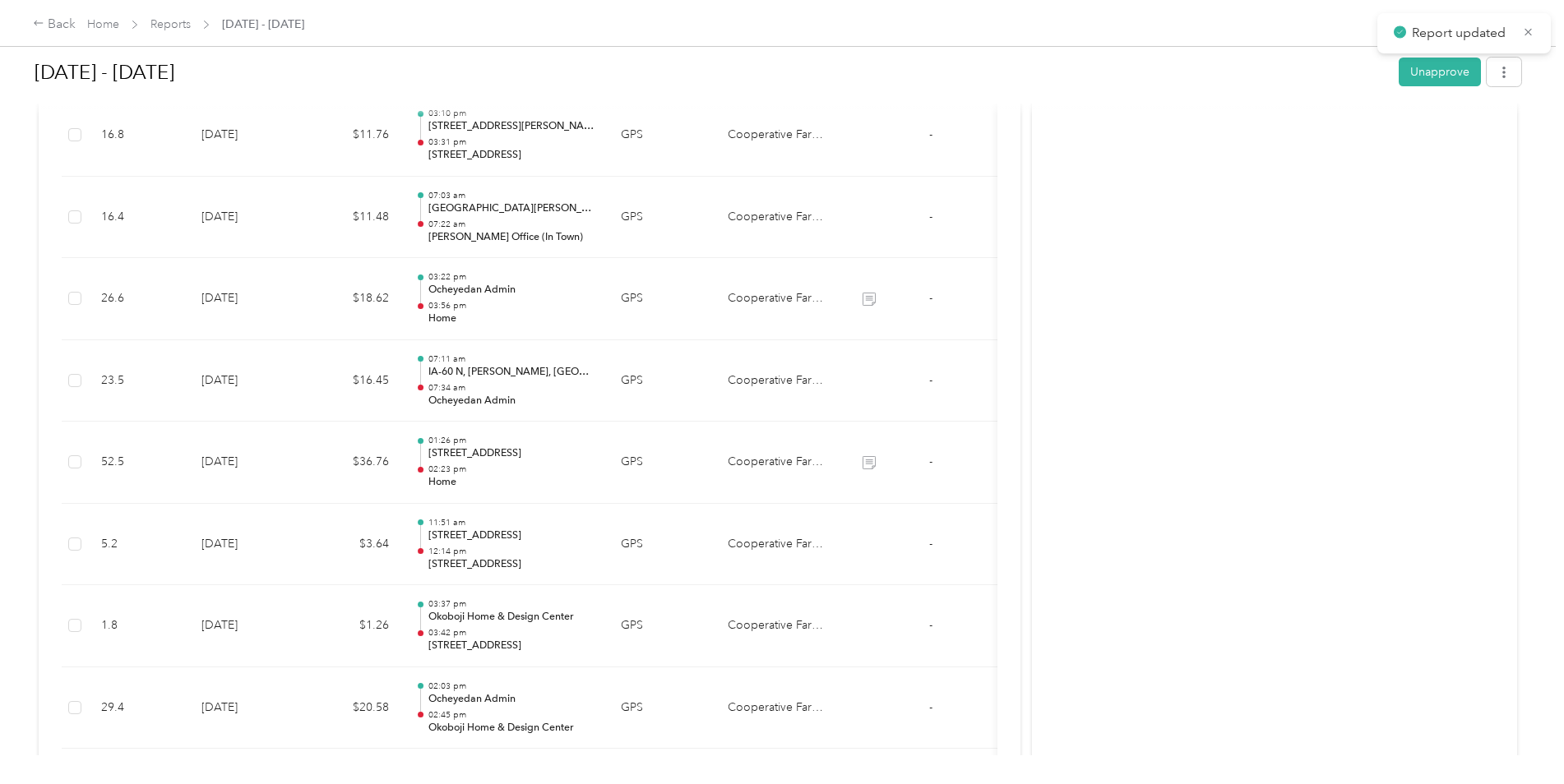
scroll to position [3485, 0]
